Goal: Transaction & Acquisition: Purchase product/service

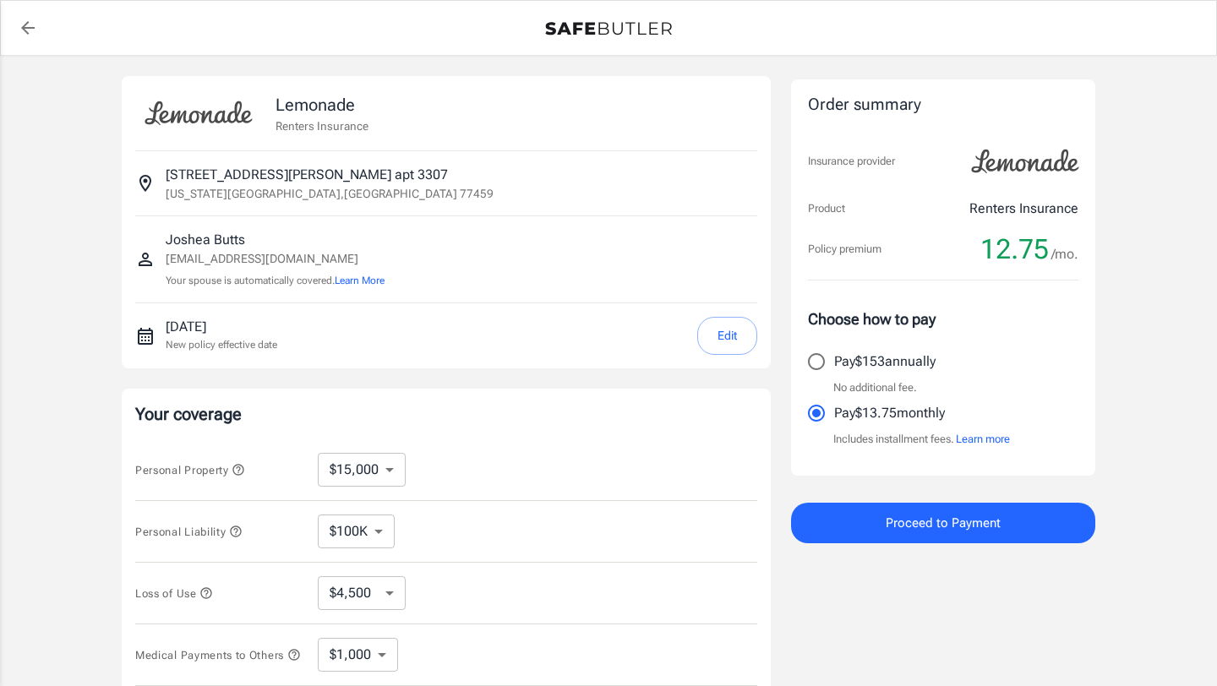
select select "15000"
select select "500"
click at [1158, 393] on div "Lemonade Renters Insurance [STREET_ADDRESS][PERSON_NAME][US_STATE] [PERSON_NAME…" at bounding box center [608, 505] width 1217 height 899
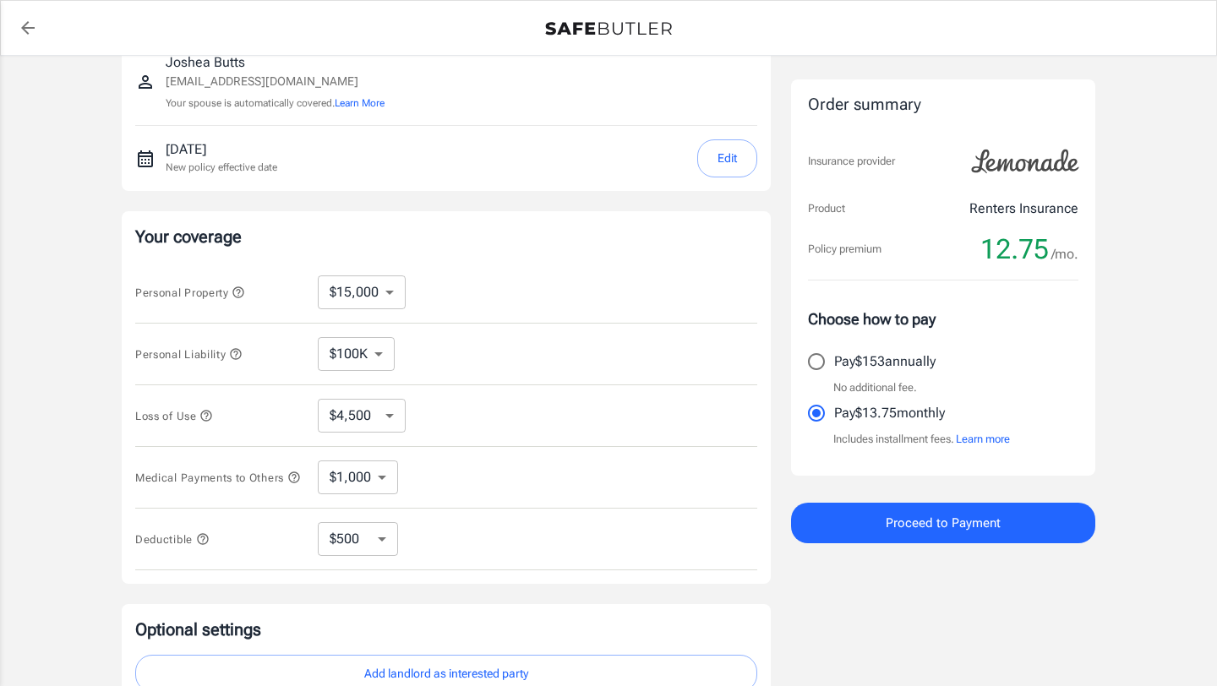
scroll to position [203, 0]
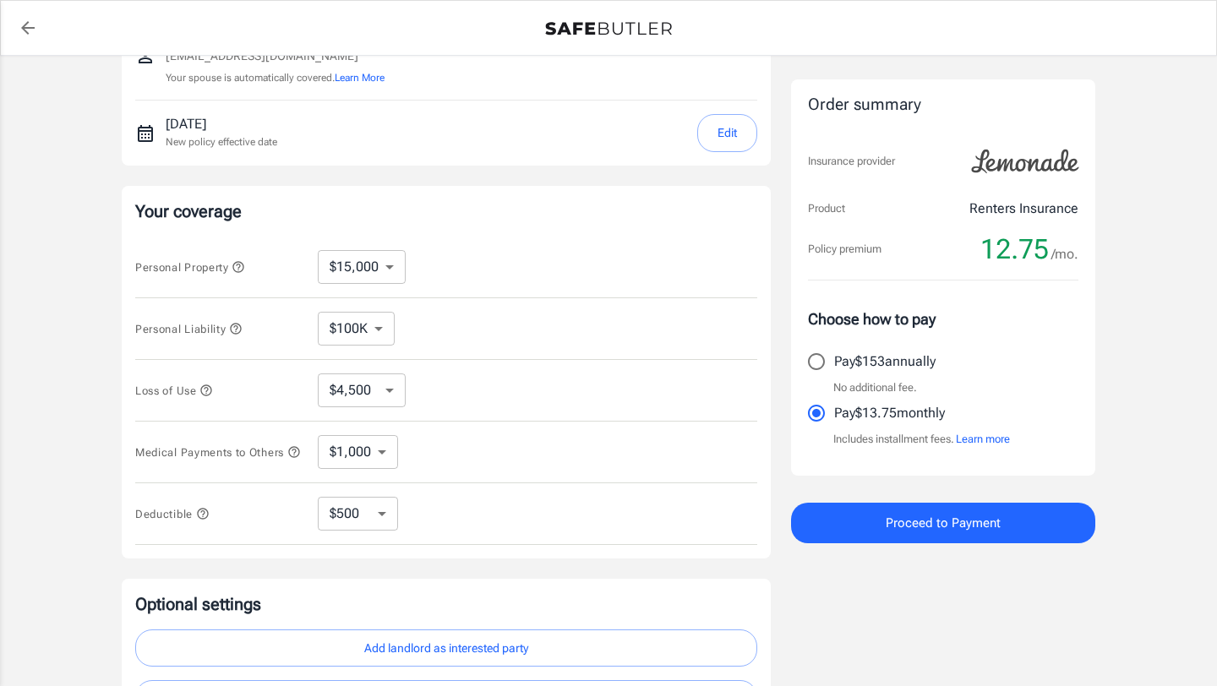
click at [351, 246] on div "Personal Property $10,000 $15,000 $20,000 $25,000 $30,000 $40,000 $50,000 $100K…" at bounding box center [446, 268] width 622 height 62
click at [359, 281] on select "$10,000 $15,000 $20,000 $25,000 $30,000 $40,000 $50,000 $100K $150K $200K $250K" at bounding box center [362, 267] width 88 height 34
select select "10000"
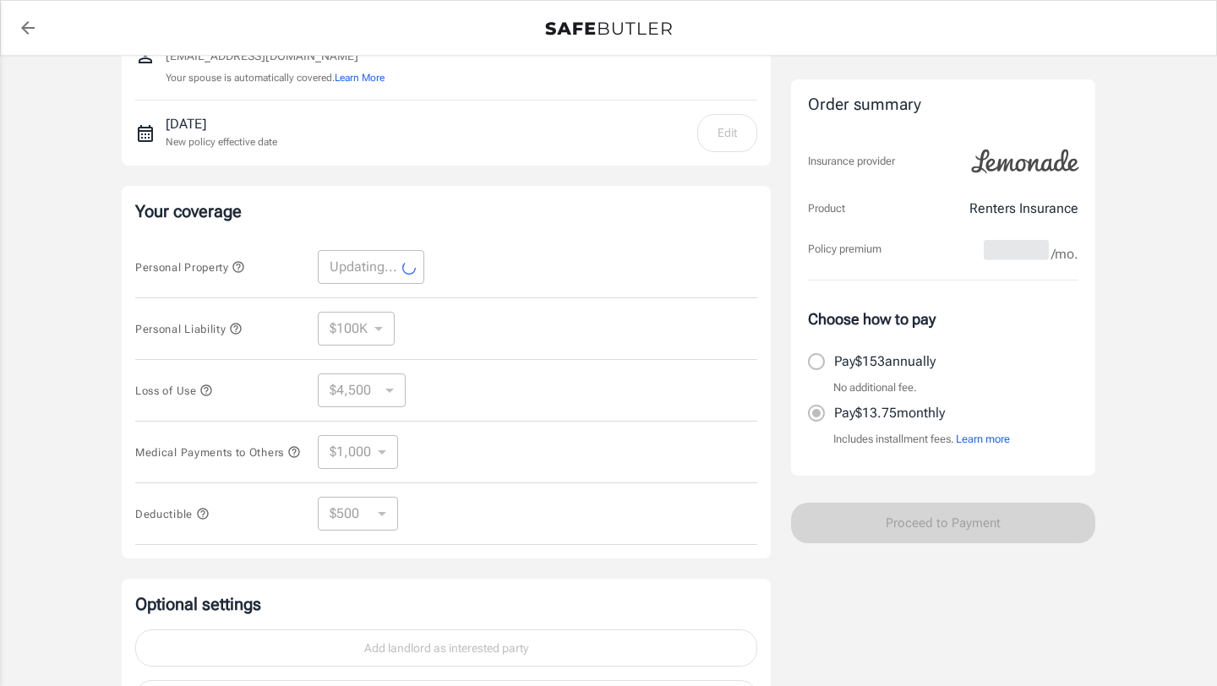
select select "10000"
select select "3000"
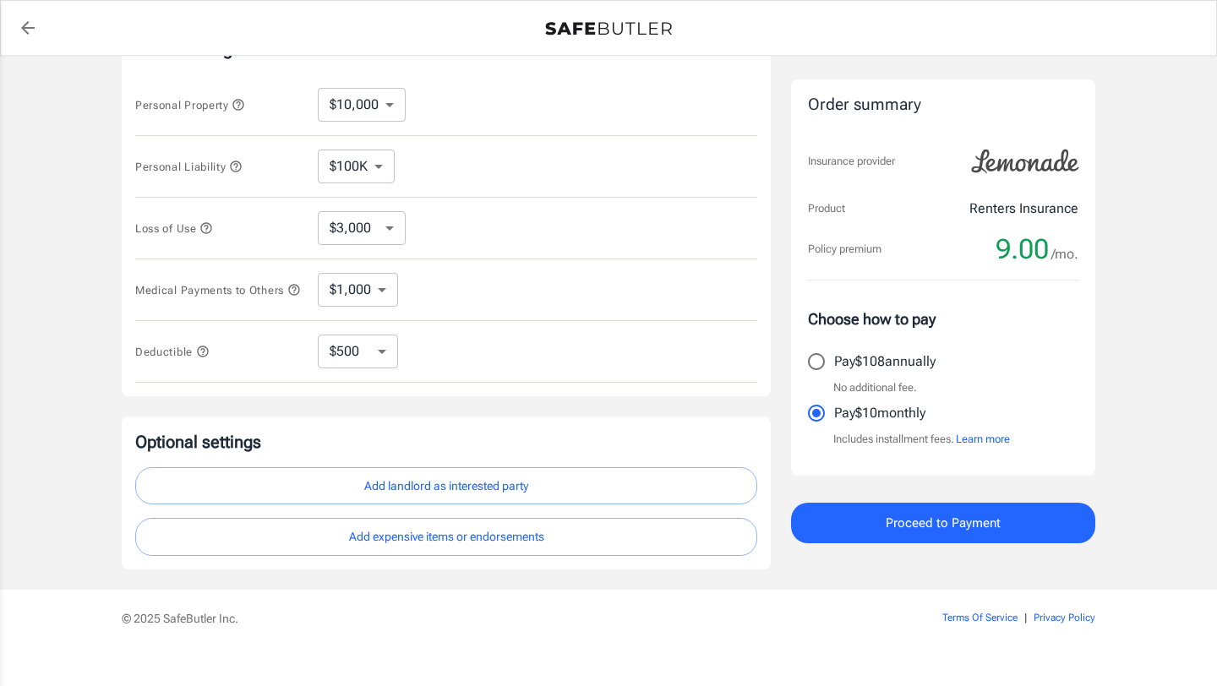
scroll to position [372, 0]
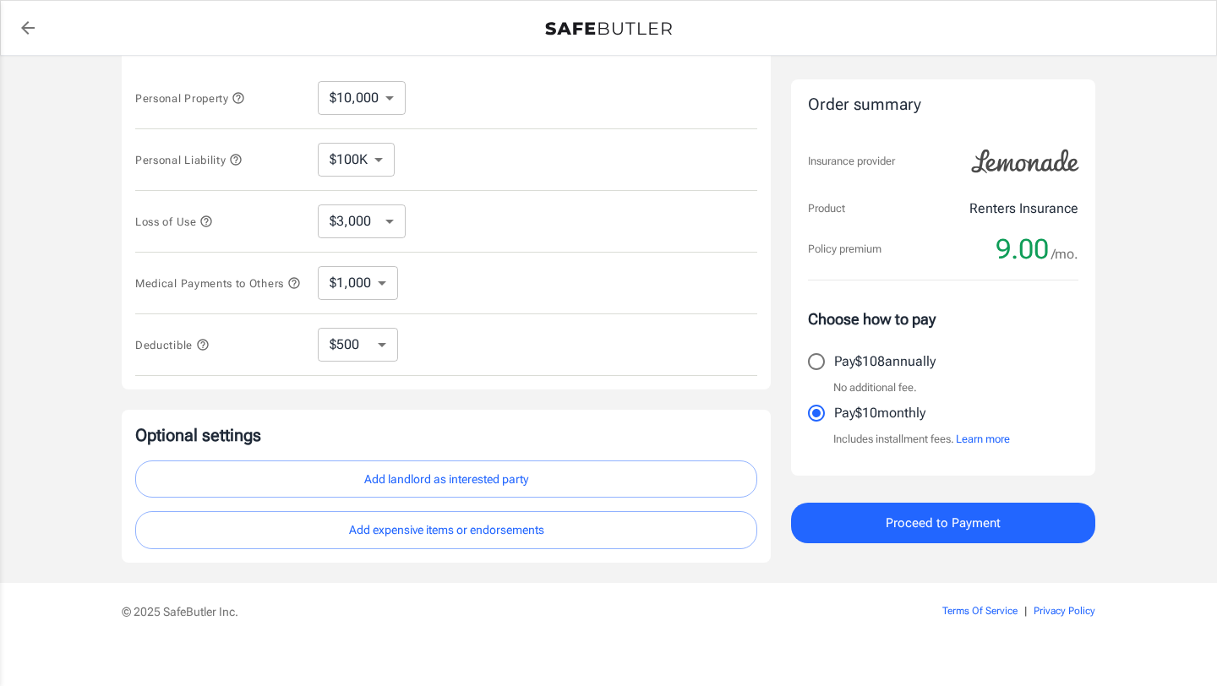
click at [382, 351] on select "$250 $500 $1,000 $2,500" at bounding box center [358, 345] width 80 height 34
select select "2500"
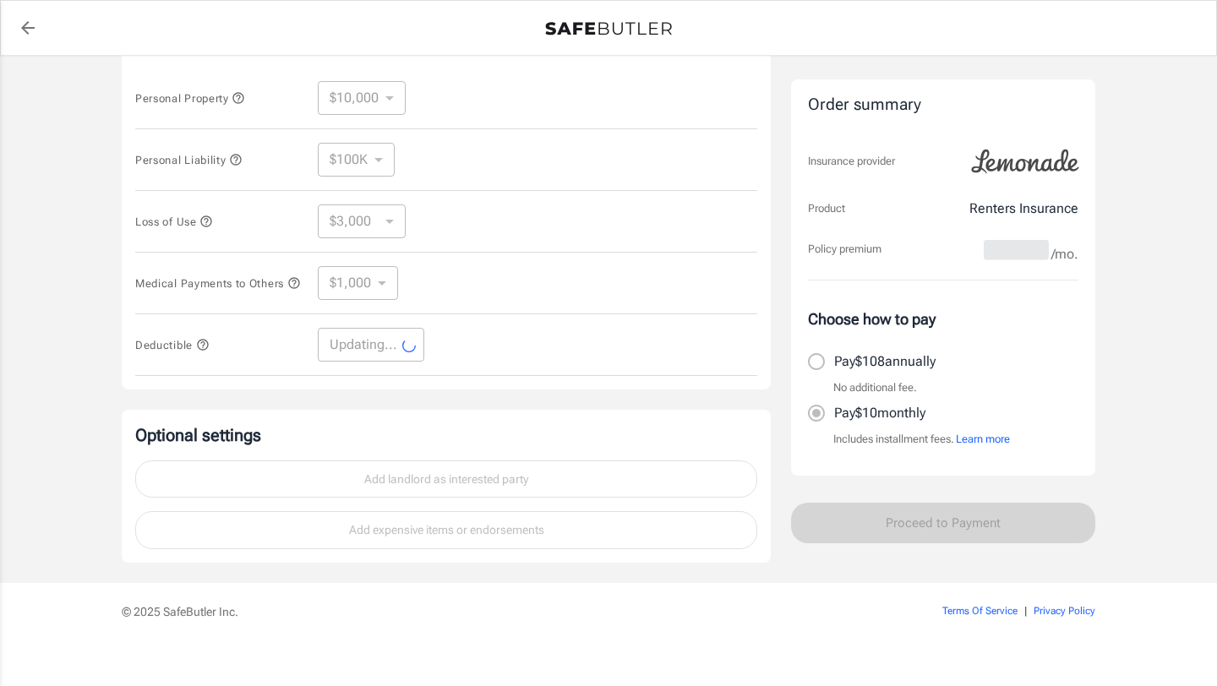
select select "2500"
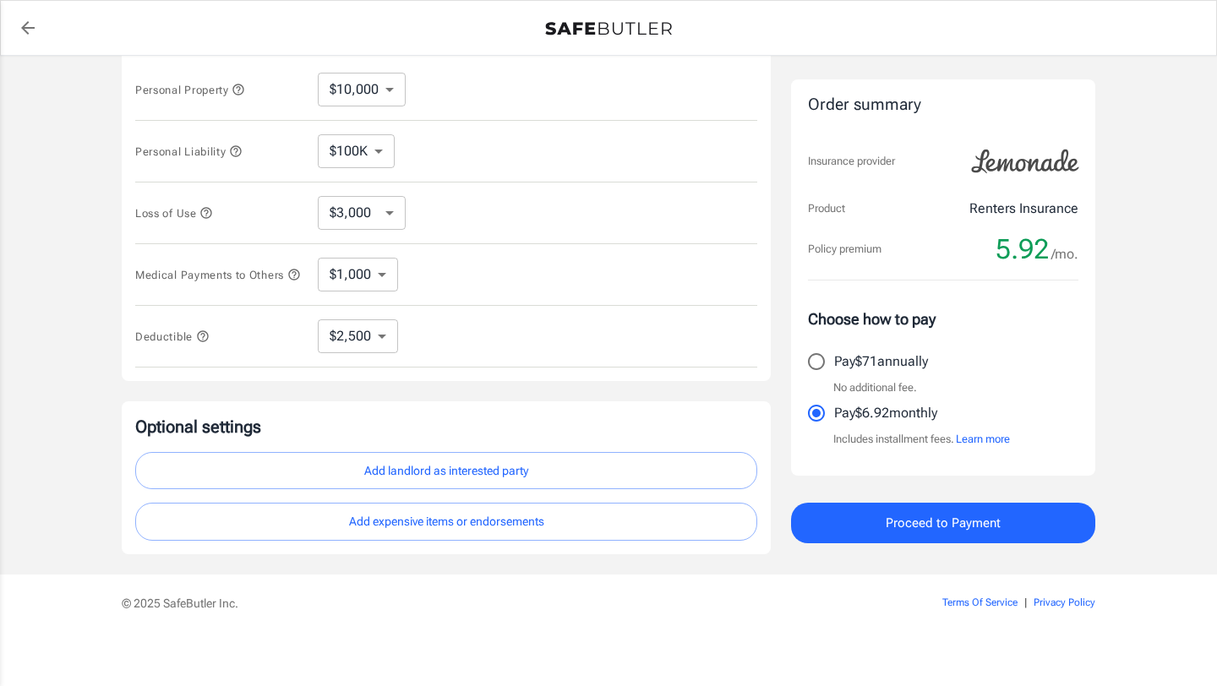
scroll to position [394, 0]
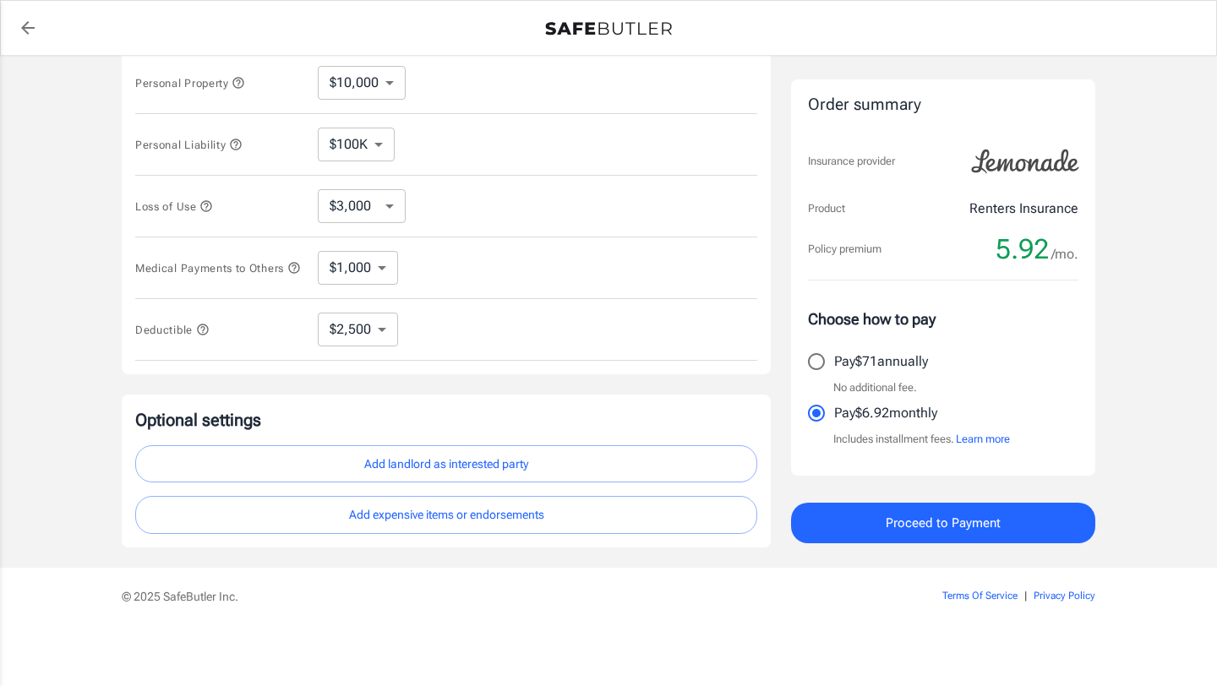
click at [505, 455] on button "Add landlord as interested party" at bounding box center [446, 464] width 622 height 38
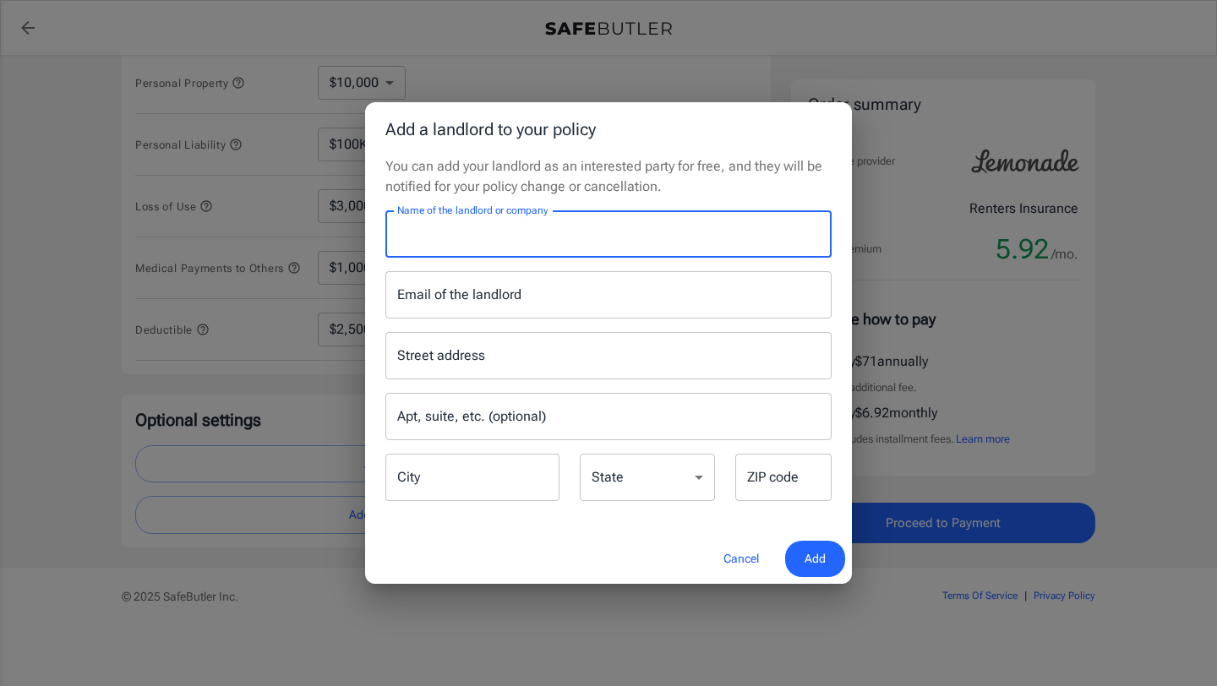
click at [545, 250] on input "Name of the landlord or company" at bounding box center [608, 233] width 446 height 47
click at [739, 559] on button "Cancel" at bounding box center [741, 559] width 74 height 36
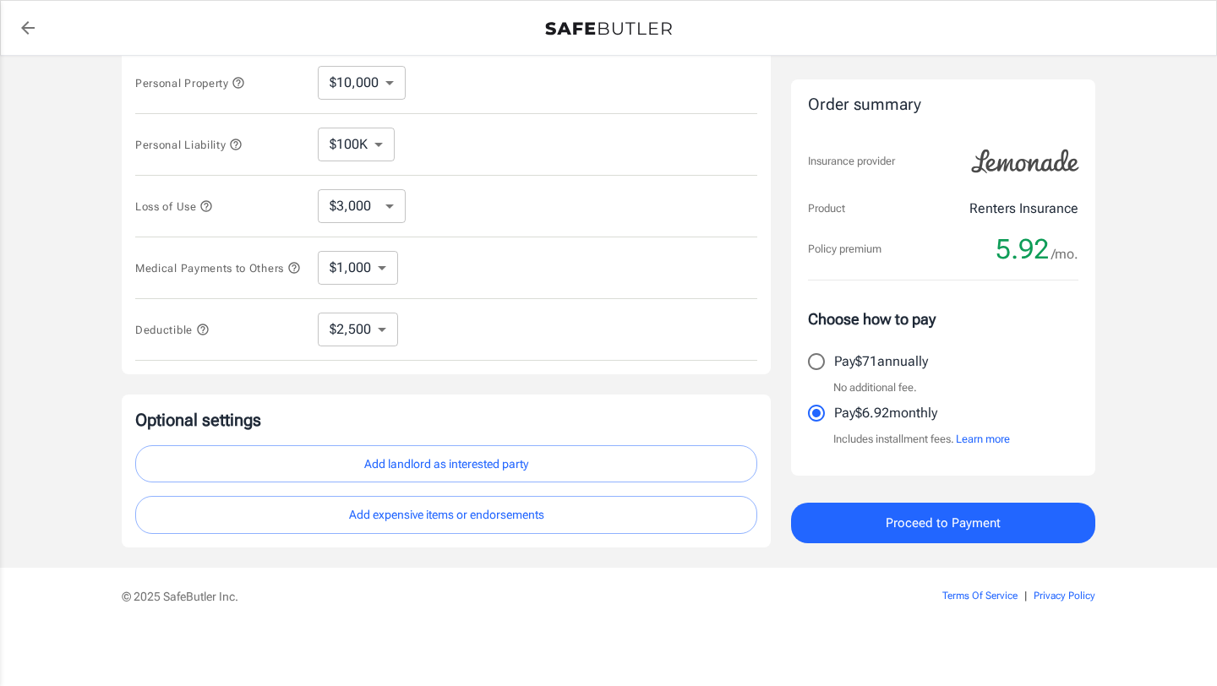
click at [572, 453] on button "Add landlord as interested party" at bounding box center [446, 464] width 622 height 38
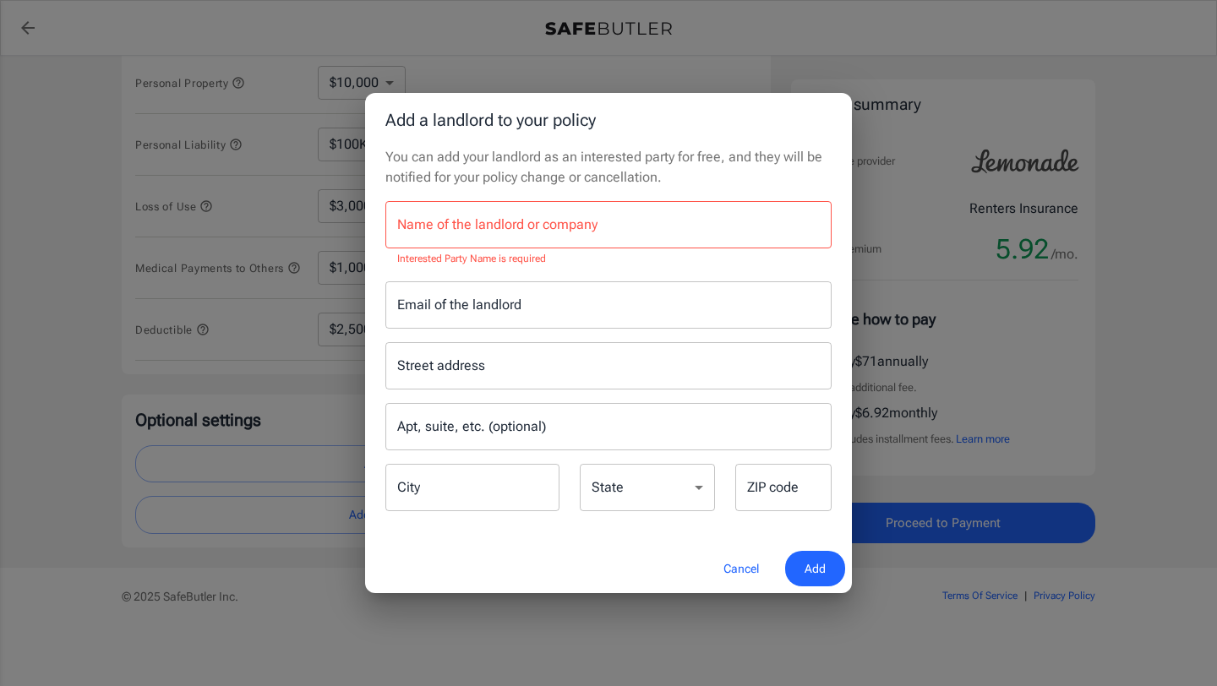
click at [609, 228] on input "Name of the landlord or company" at bounding box center [608, 224] width 446 height 47
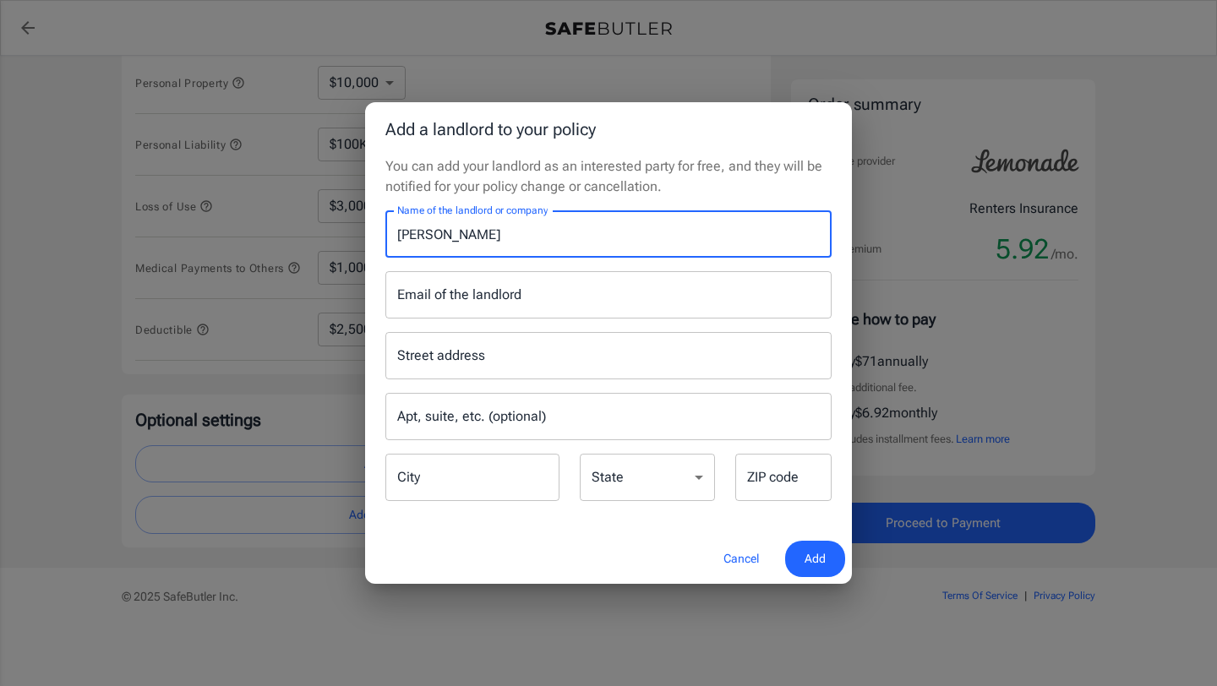
type input "[PERSON_NAME]"
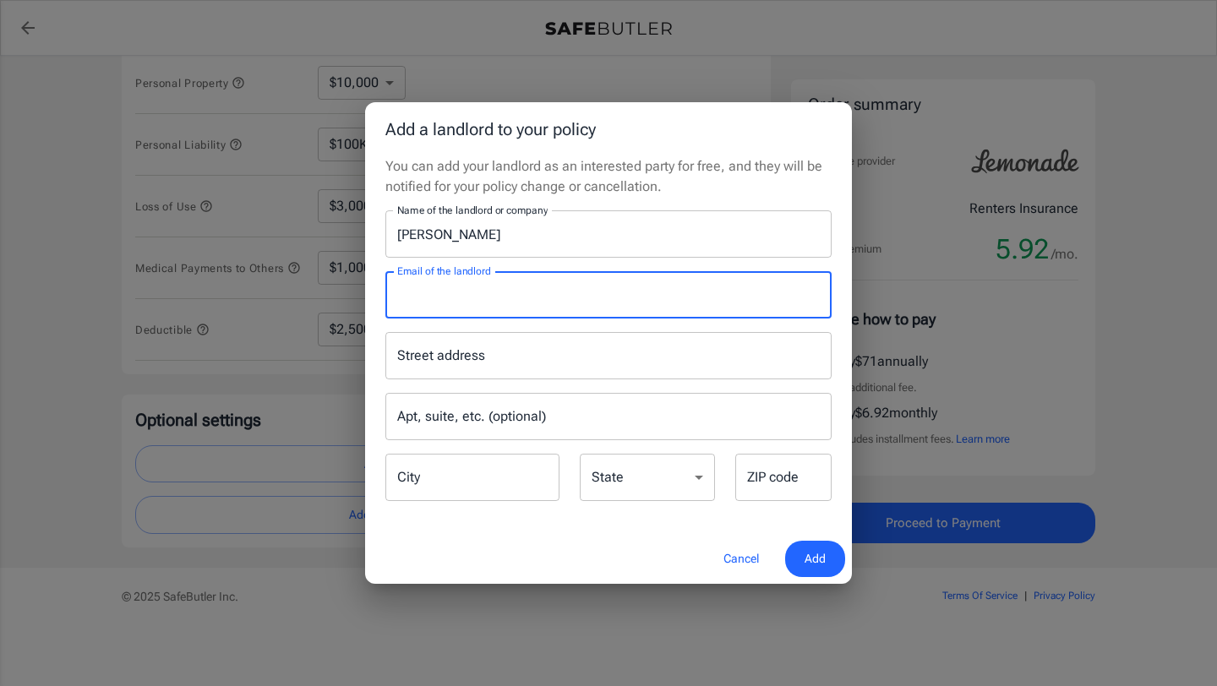
click at [443, 291] on input "Email of the landlord" at bounding box center [608, 294] width 446 height 47
type input "[PERSON_NAME][EMAIL_ADDRESS][DOMAIN_NAME]"
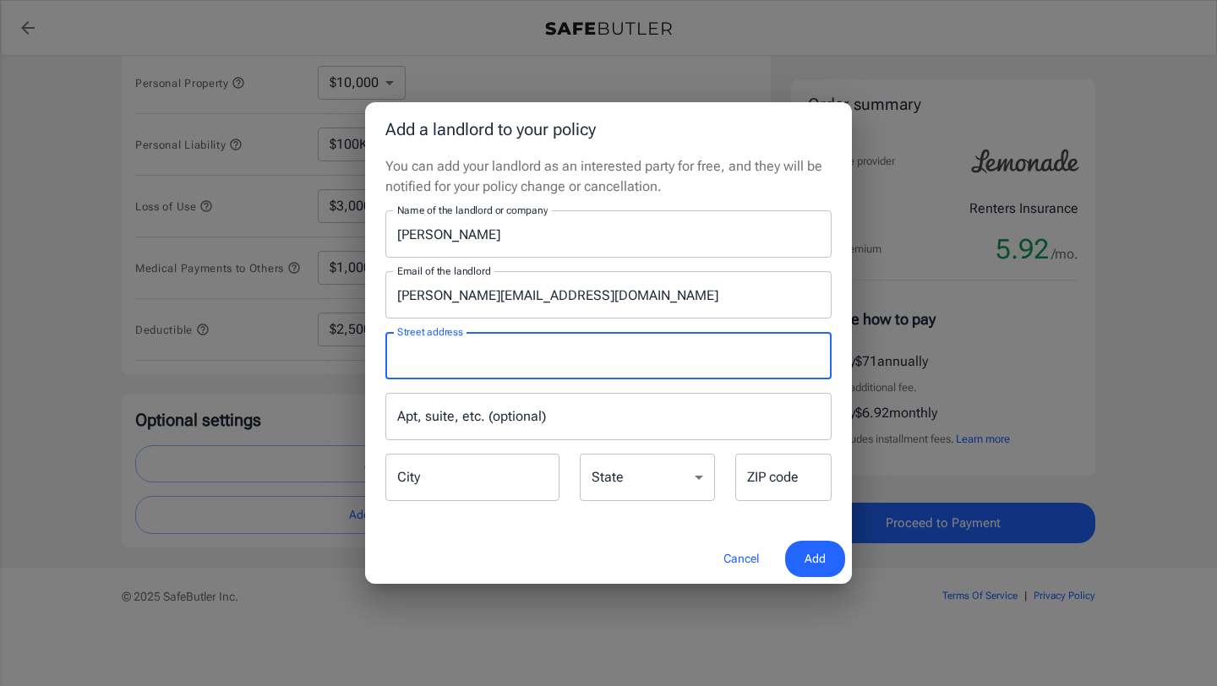
type input "O"
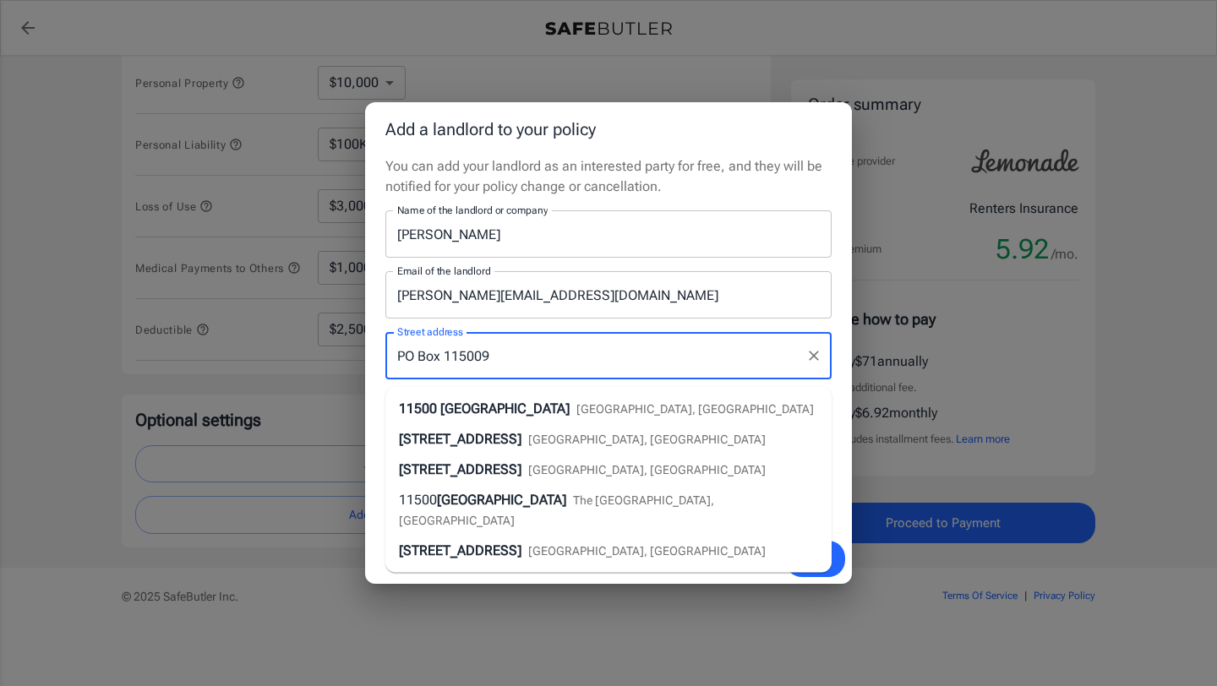
type input "PO Box 115009"
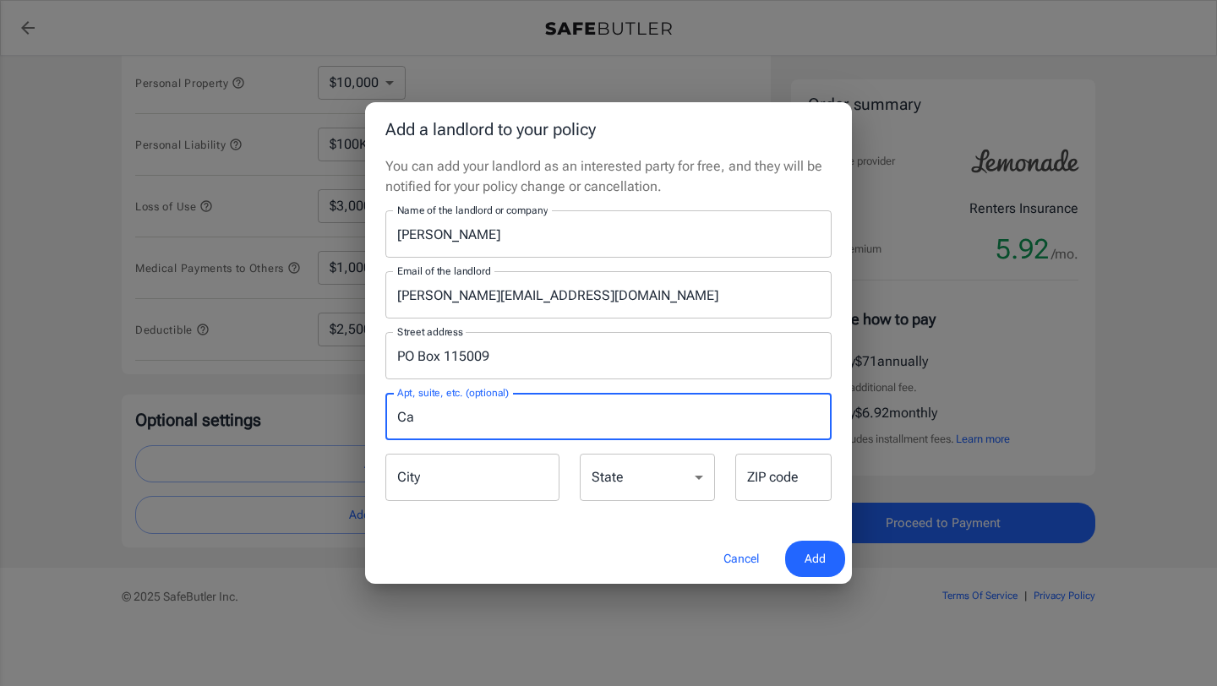
type input "C"
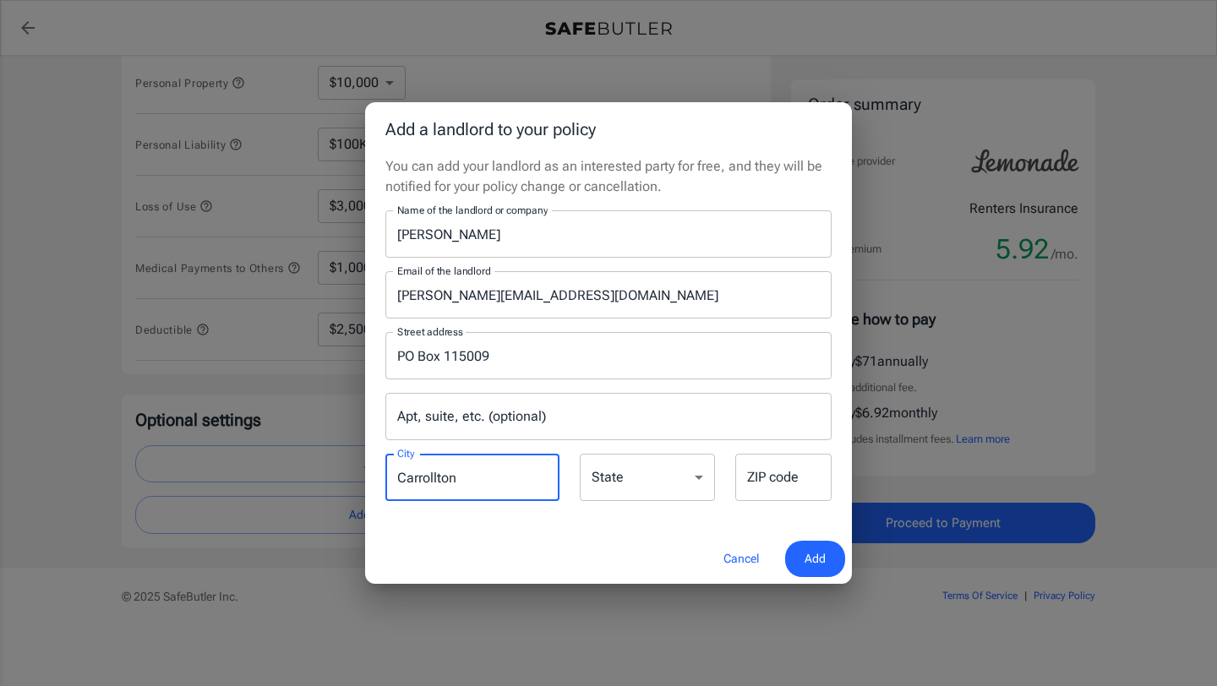
type input "Carrollton"
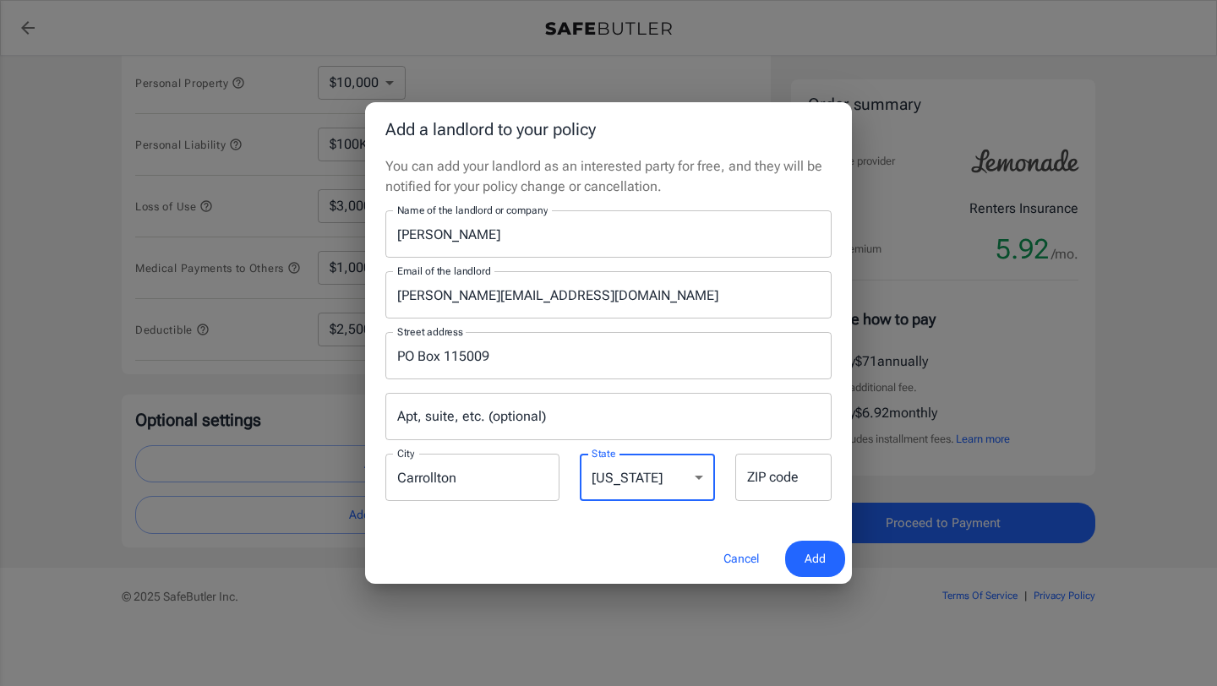
select select "[GEOGRAPHIC_DATA]"
click at [580, 454] on select "[US_STATE] [US_STATE] [US_STATE] [US_STATE] [US_STATE] [US_STATE] [US_STATE] [U…" at bounding box center [647, 477] width 135 height 47
type input "75011"
click at [821, 561] on span "Add" at bounding box center [814, 558] width 21 height 21
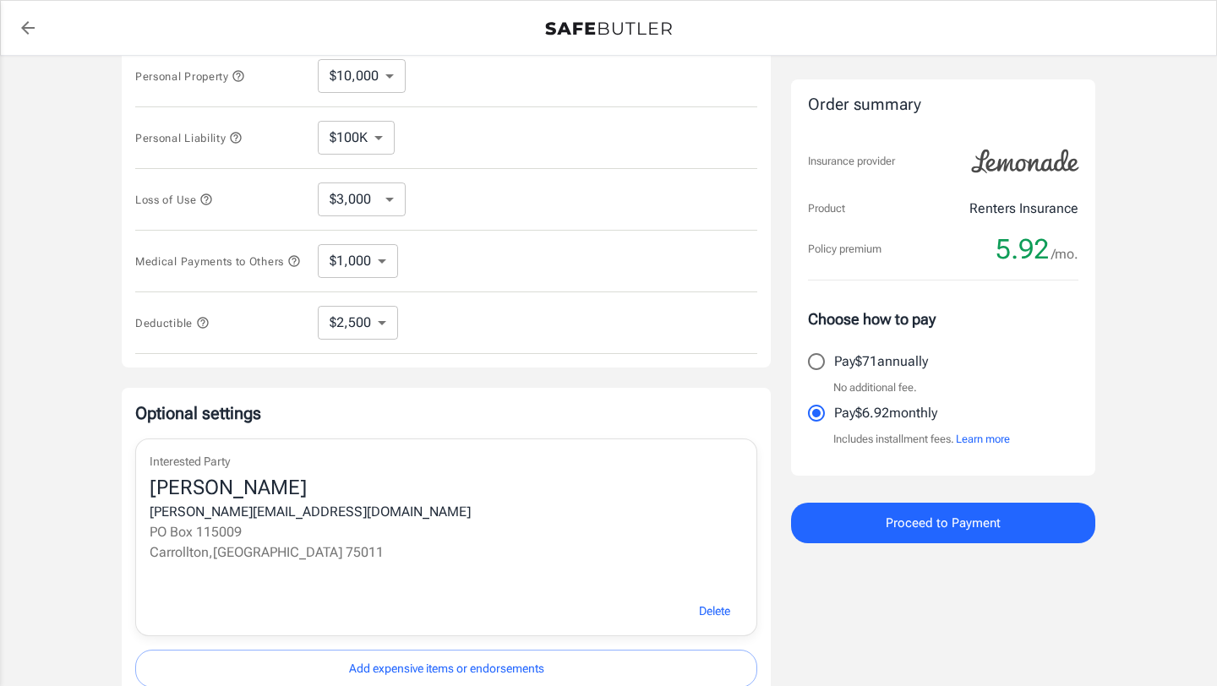
click at [1152, 301] on div "Lemonade Renters Insurance [STREET_ADDRESS][PERSON_NAME][US_STATE] [PERSON_NAME…" at bounding box center [608, 191] width 1217 height 1059
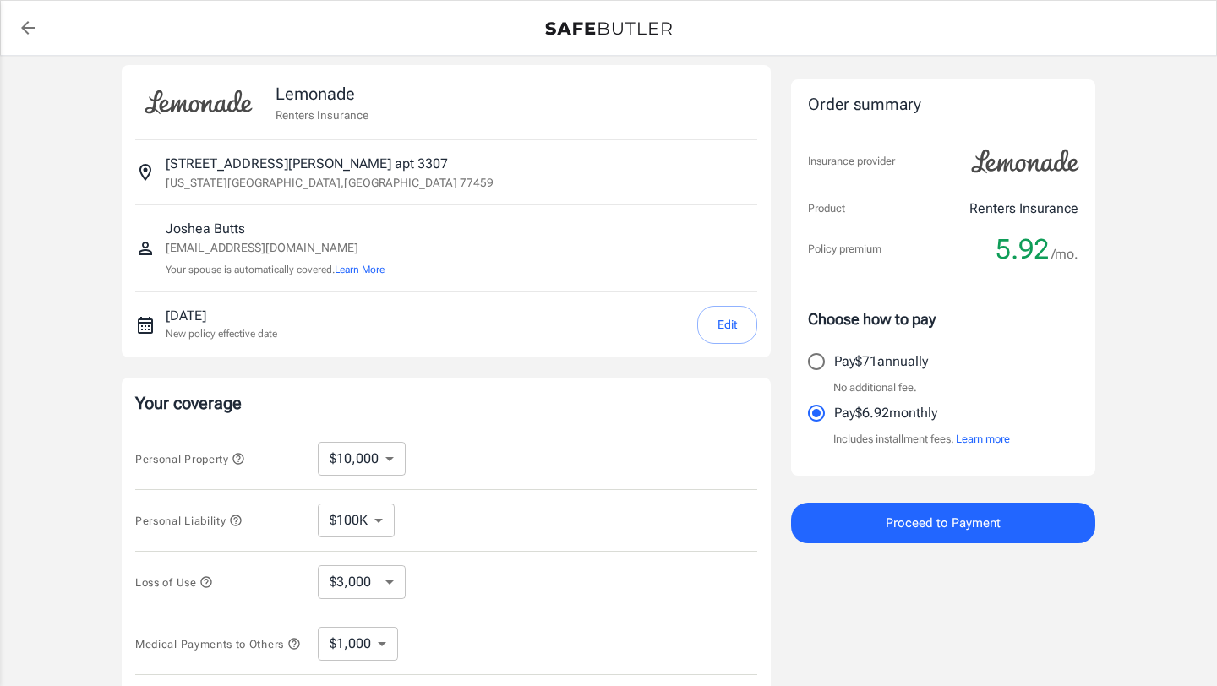
scroll to position [0, 0]
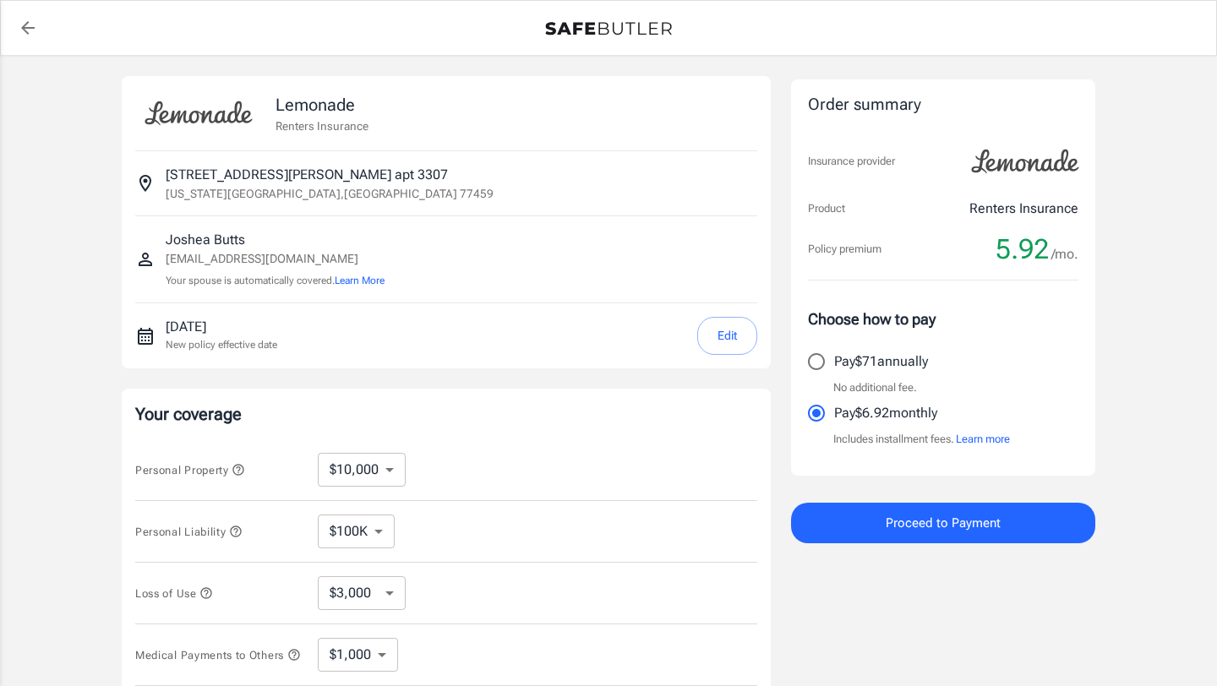
click at [1172, 90] on div "Lemonade Renters Insurance [STREET_ADDRESS][PERSON_NAME][US_STATE] [PERSON_NAME…" at bounding box center [608, 585] width 1217 height 1059
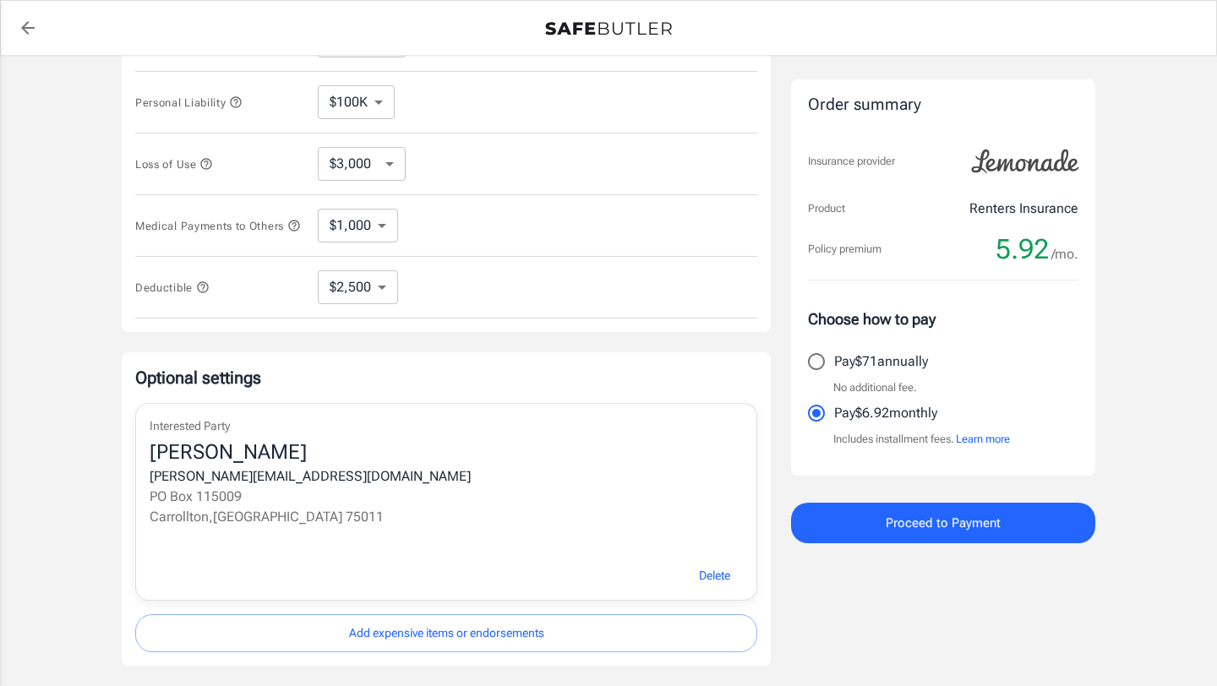
scroll to position [554, 0]
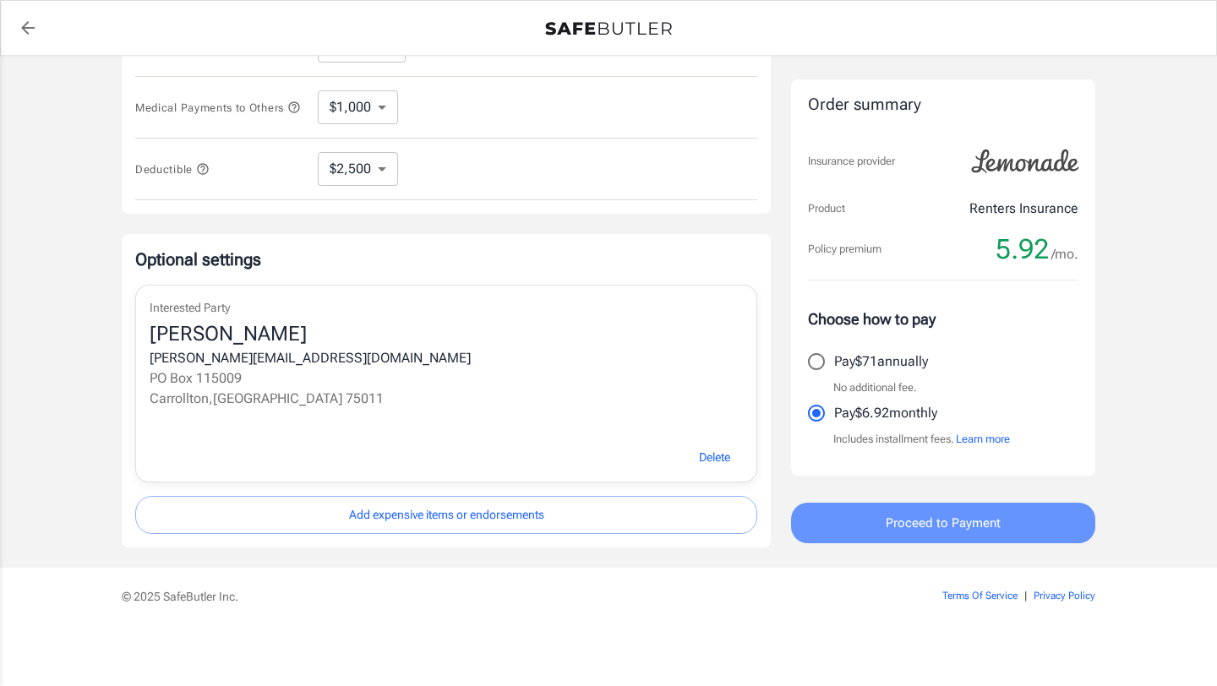
click at [973, 535] on button "Proceed to Payment" at bounding box center [943, 523] width 304 height 41
